Goal: Information Seeking & Learning: Check status

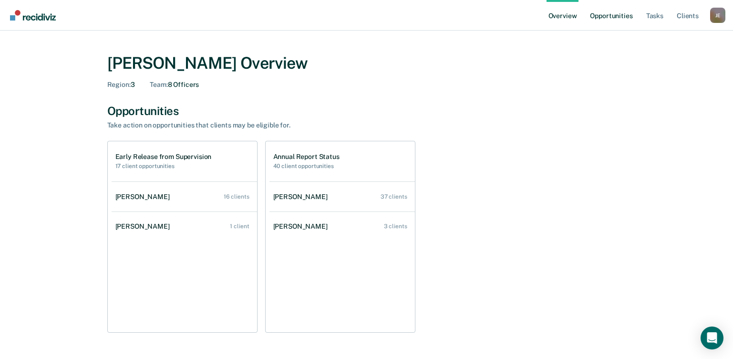
click at [606, 14] on link "Opportunities" at bounding box center [611, 15] width 46 height 31
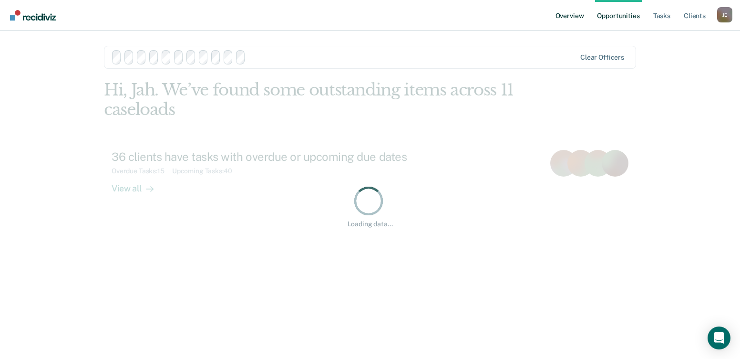
click at [568, 15] on link "Overview" at bounding box center [570, 15] width 32 height 31
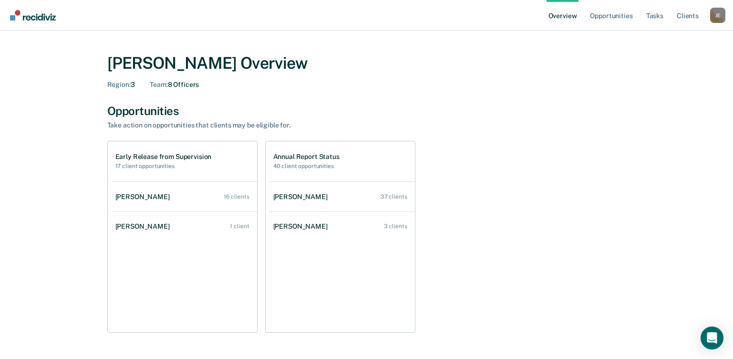
click at [563, 17] on link "Overview" at bounding box center [563, 15] width 32 height 31
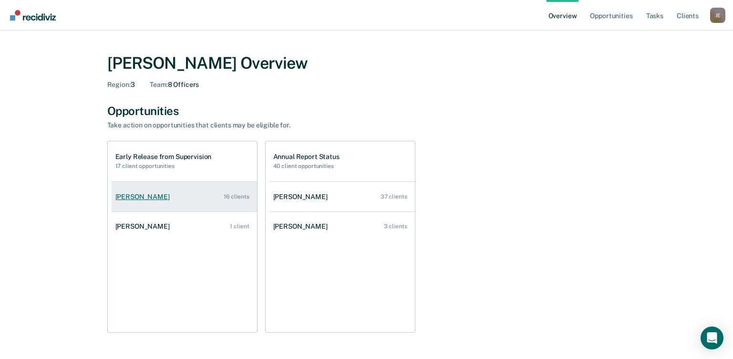
click at [158, 193] on div "[PERSON_NAME]" at bounding box center [144, 197] width 58 height 8
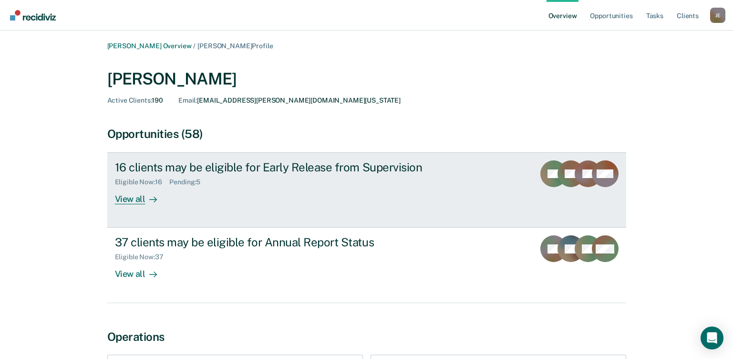
click at [132, 201] on div "View all" at bounding box center [141, 195] width 53 height 19
